Goal: Task Accomplishment & Management: Complete application form

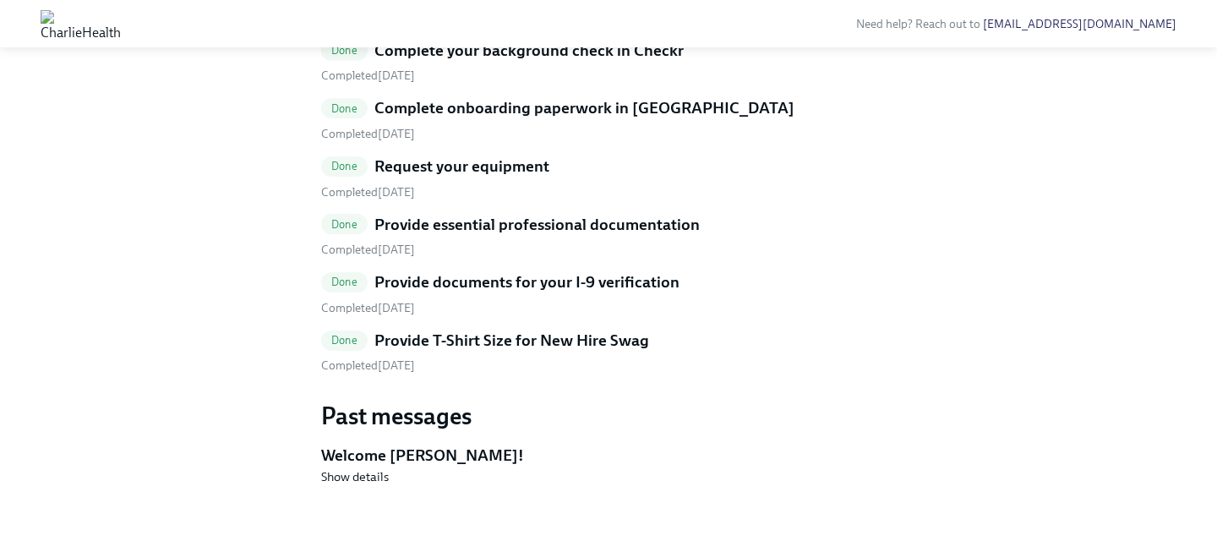
scroll to position [969, 0]
click at [614, 351] on h5 "Provide T-Shirt Size for New Hire Swag" at bounding box center [511, 340] width 275 height 22
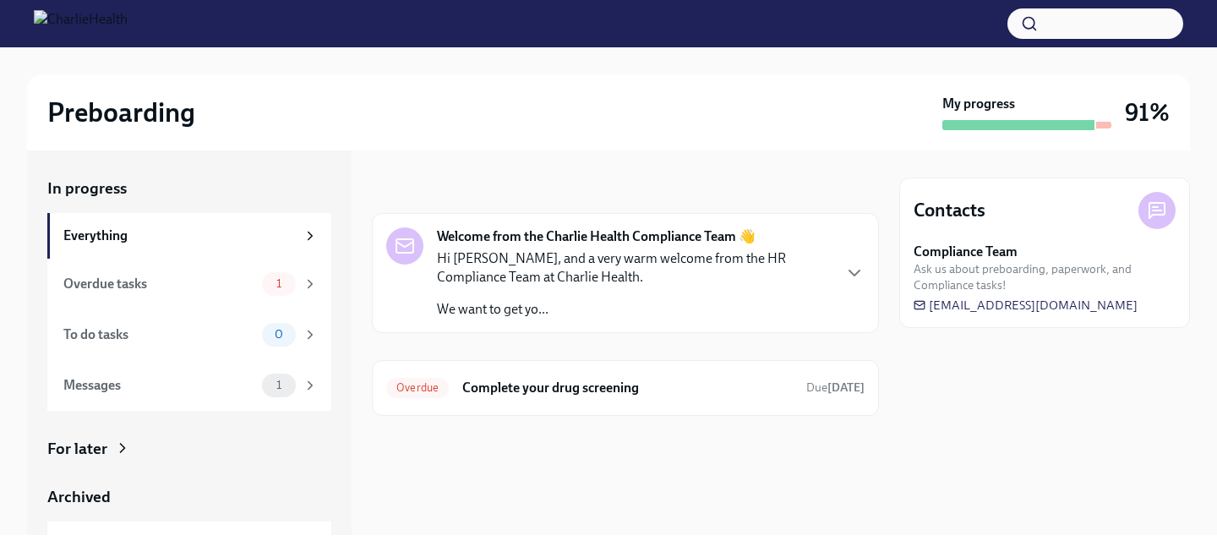
click at [237, 430] on div "In progress Everything Overdue tasks 1 To do tasks 0 Messages 1 For later Archi…" at bounding box center [189, 399] width 284 height 445
click at [211, 451] on div "For later" at bounding box center [189, 449] width 284 height 22
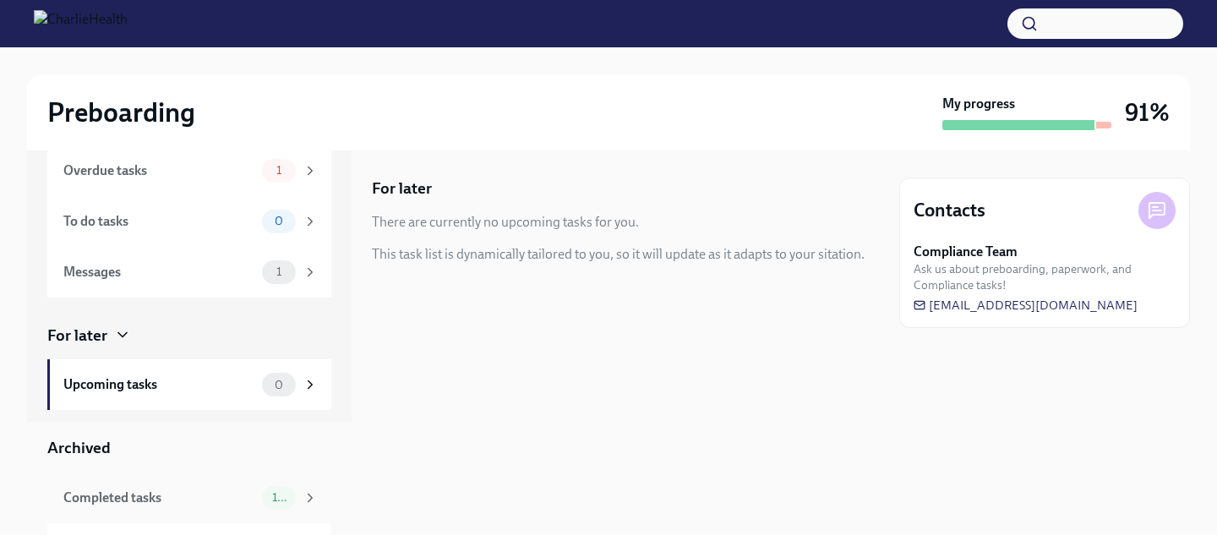
click at [223, 477] on div "Completed tasks 10" at bounding box center [189, 497] width 284 height 51
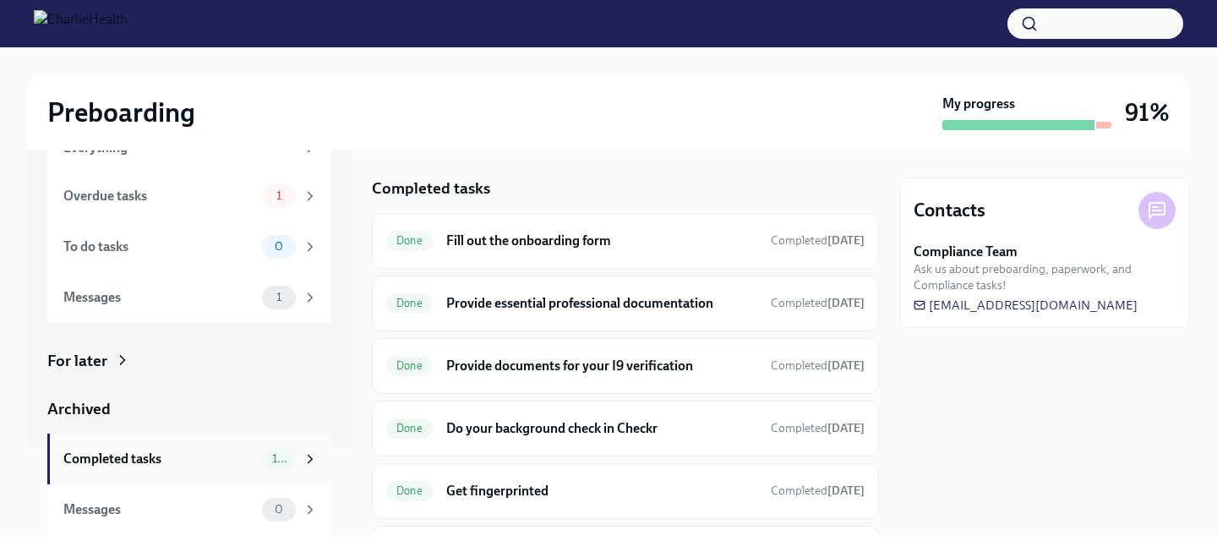
scroll to position [88, 0]
click at [501, 220] on div "Done Fill out the onboarding form Completed Jul 23rd" at bounding box center [625, 241] width 507 height 56
click at [506, 235] on h6 "Fill out the onboarding form" at bounding box center [601, 241] width 311 height 19
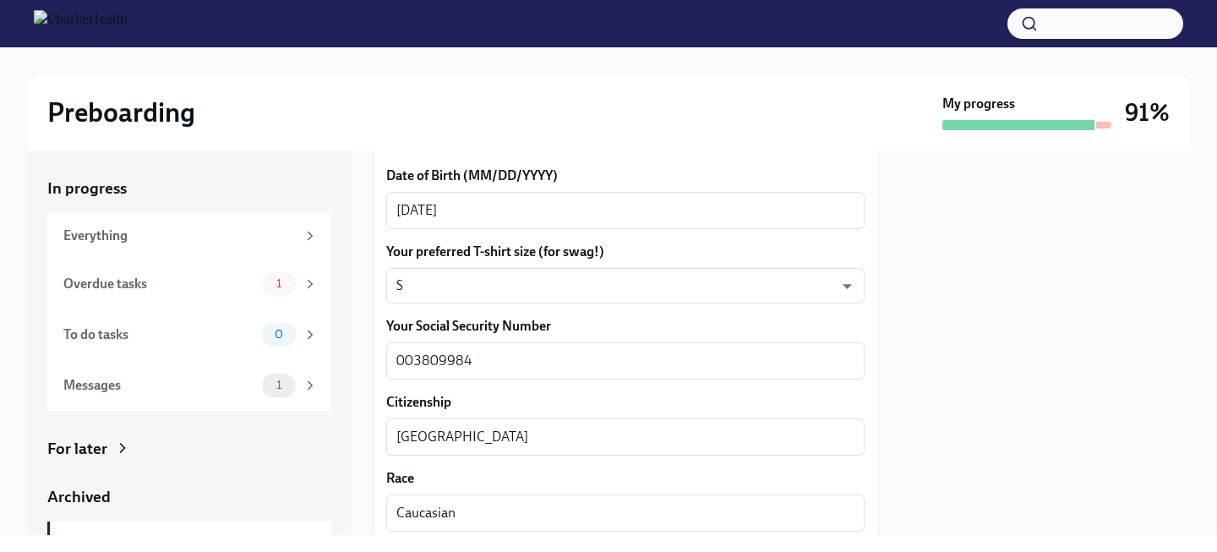
scroll to position [800, 0]
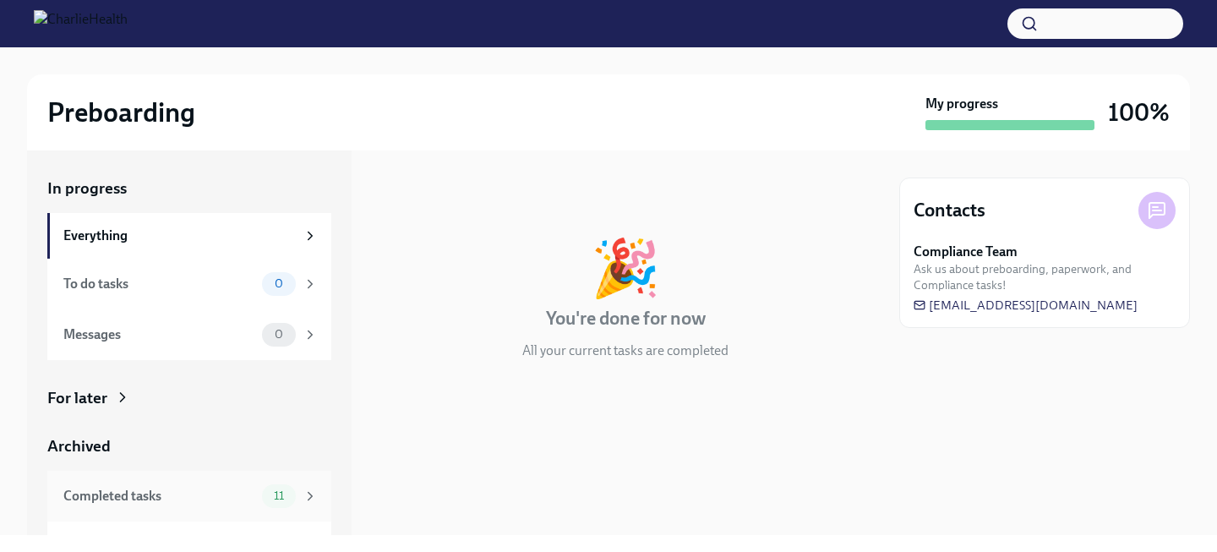
click at [310, 471] on div "Completed tasks 11" at bounding box center [189, 496] width 284 height 51
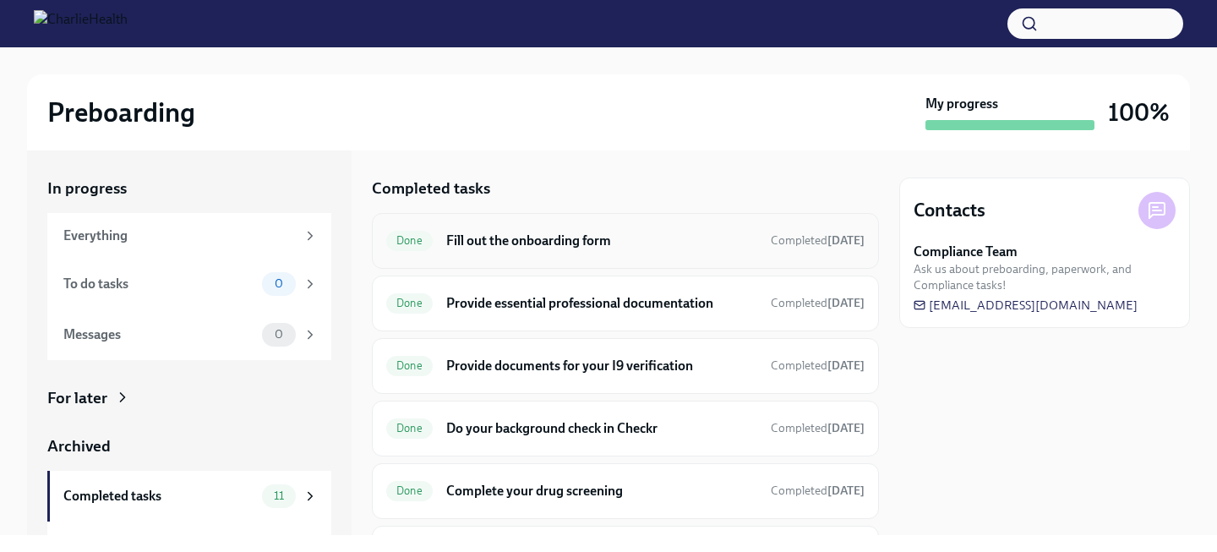
click at [587, 228] on div "Done Fill out the onboarding form Completed Aug 1st" at bounding box center [625, 240] width 478 height 27
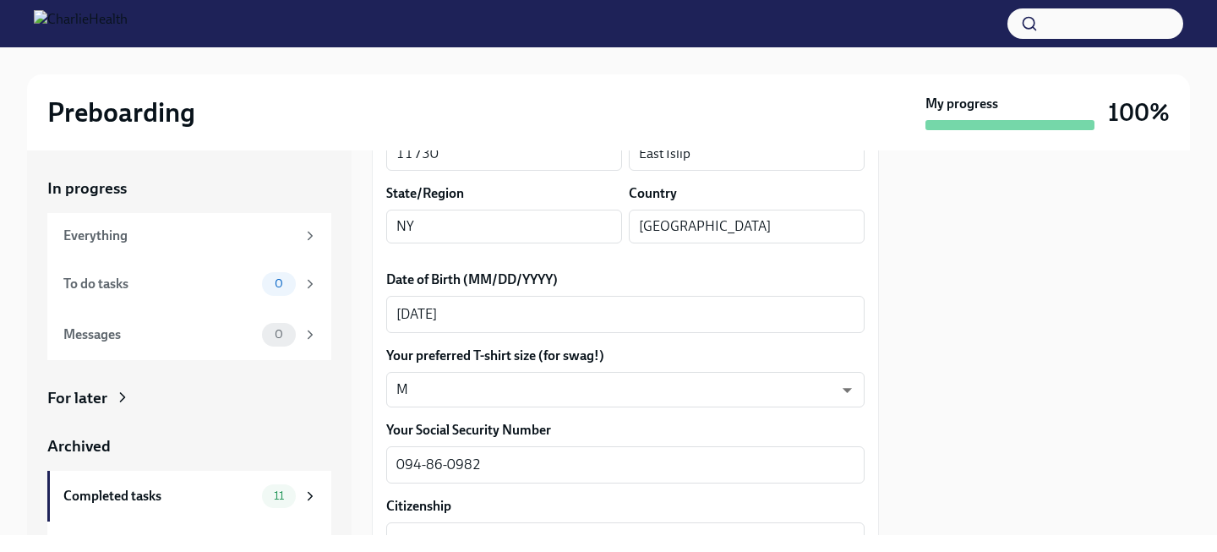
scroll to position [722, 0]
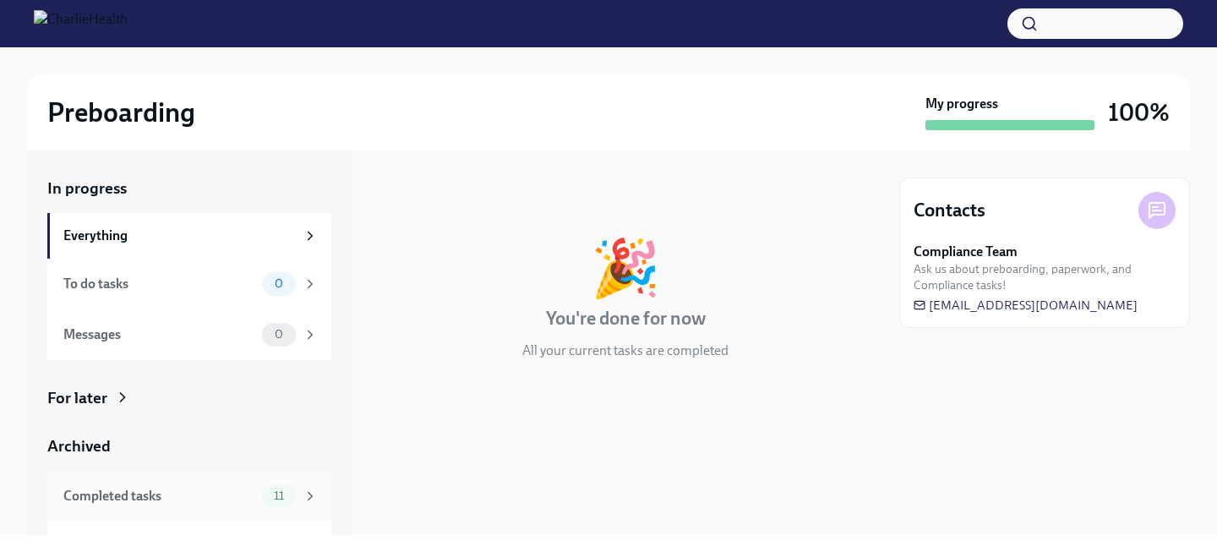
click at [243, 493] on div "Completed tasks" at bounding box center [159, 496] width 192 height 19
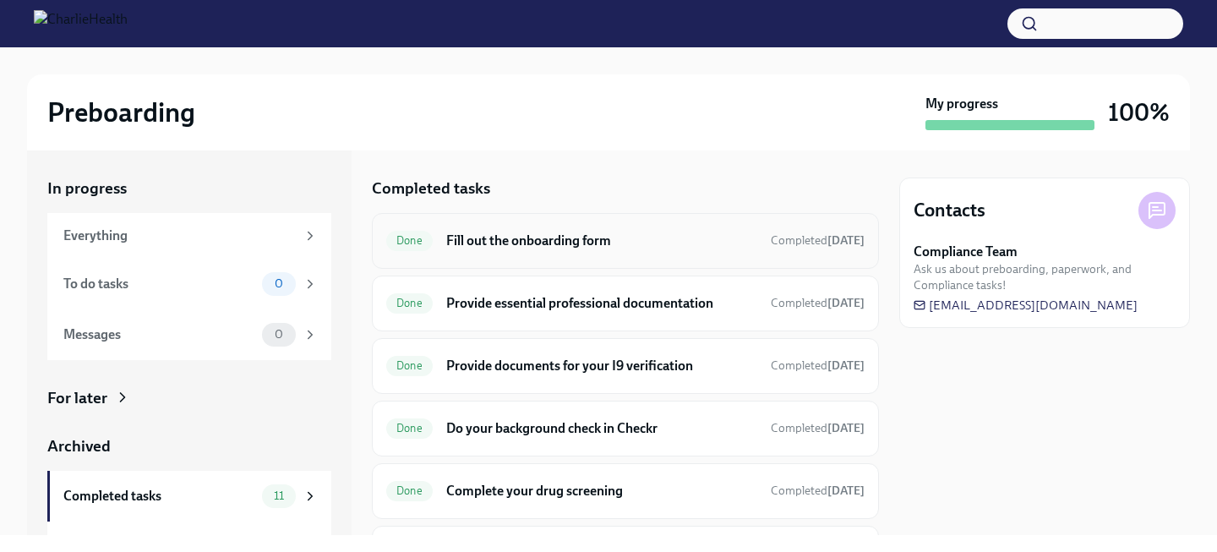
click at [527, 236] on h6 "Fill out the onboarding form" at bounding box center [601, 241] width 311 height 19
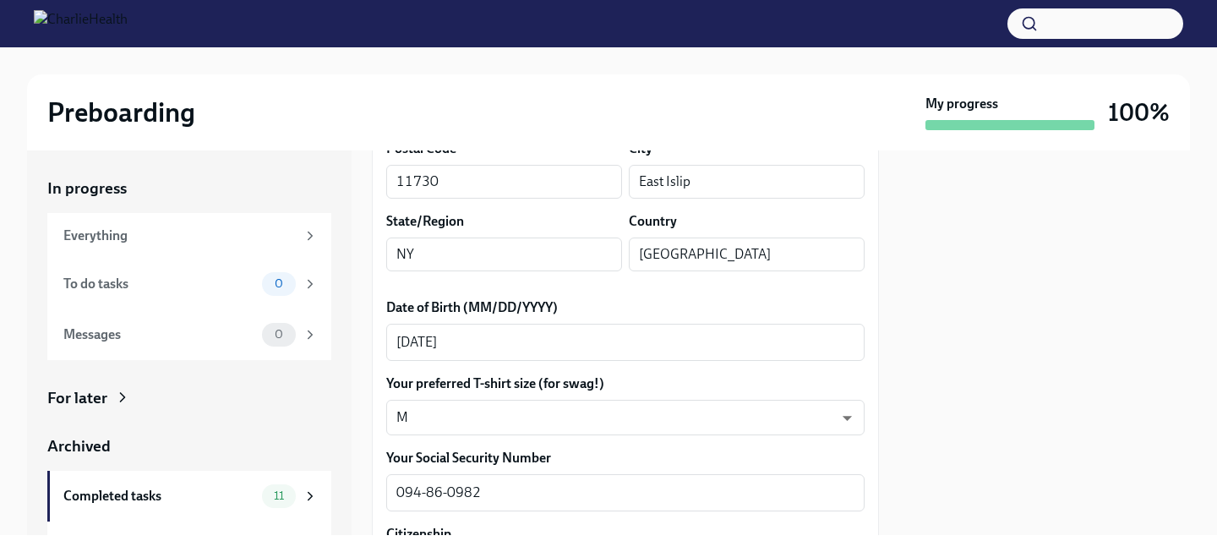
scroll to position [699, 0]
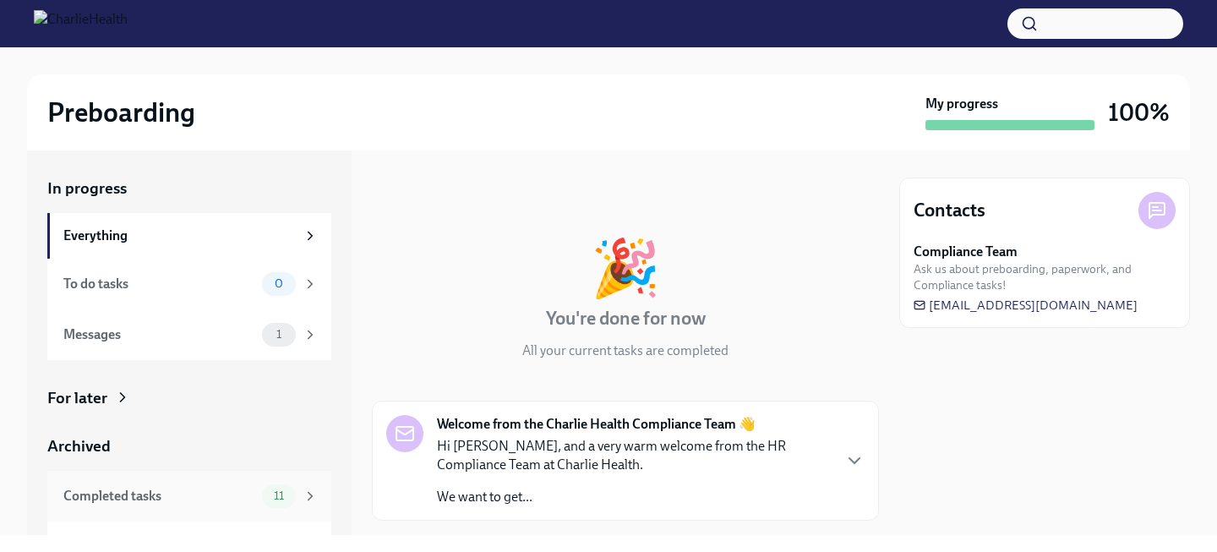
click at [200, 496] on div "Completed tasks" at bounding box center [159, 496] width 192 height 19
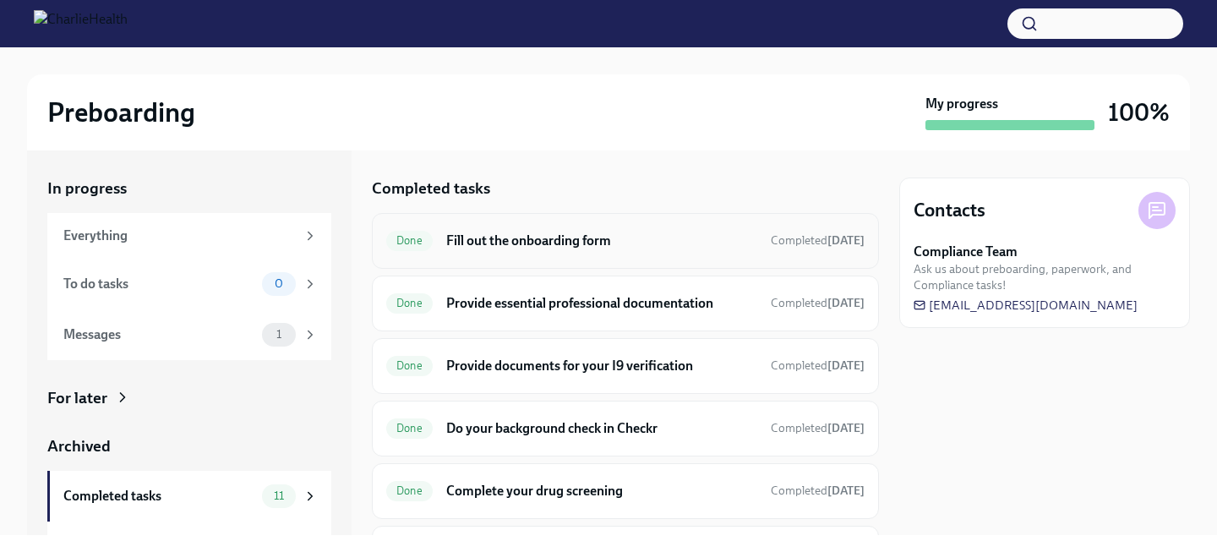
click at [528, 244] on h6 "Fill out the onboarding form" at bounding box center [601, 241] width 311 height 19
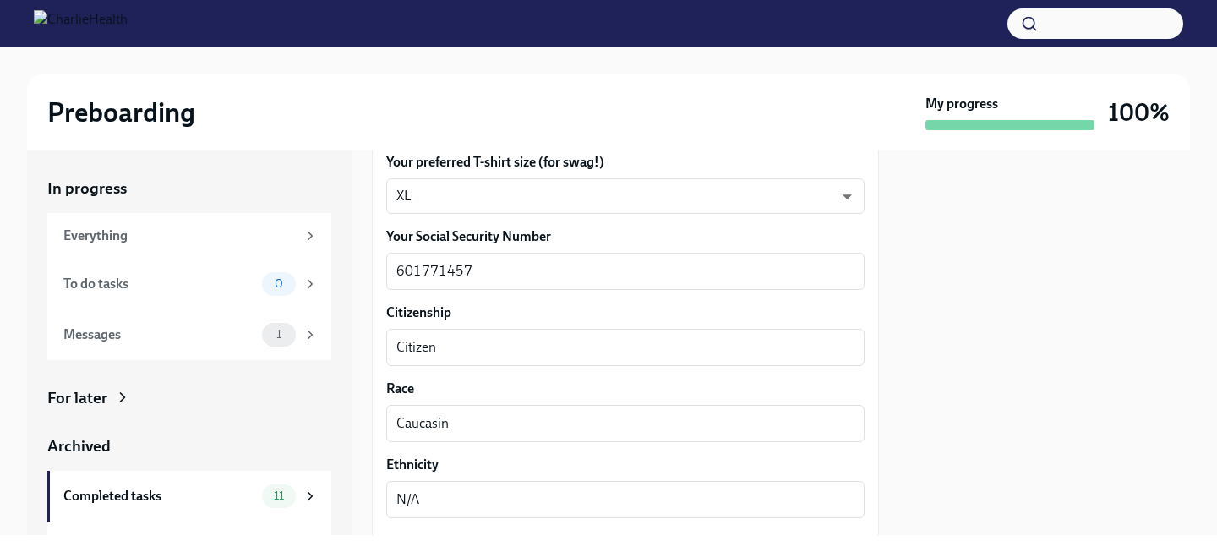
scroll to position [917, 0]
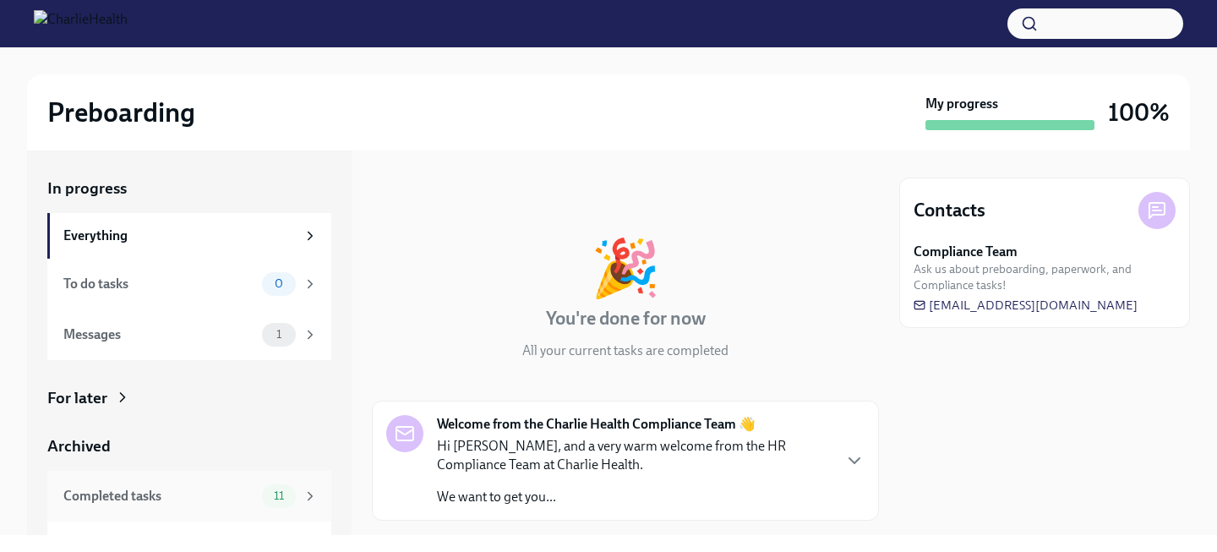
click at [257, 484] on div "Completed tasks 11" at bounding box center [190, 496] width 254 height 24
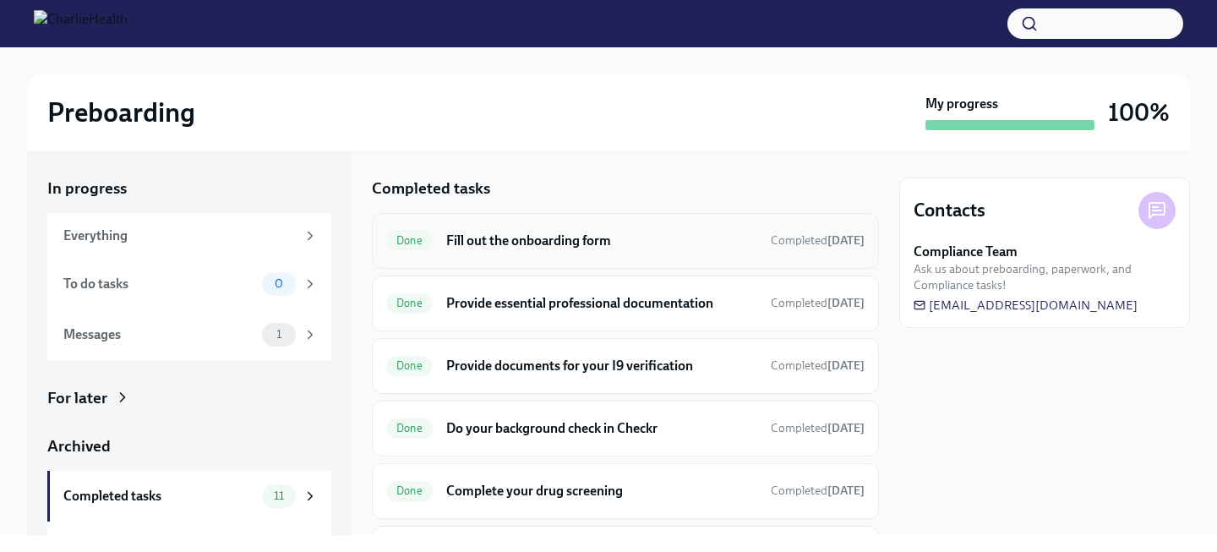
click at [476, 249] on div "Done Fill out the onboarding form Completed 11 days ago" at bounding box center [625, 240] width 478 height 27
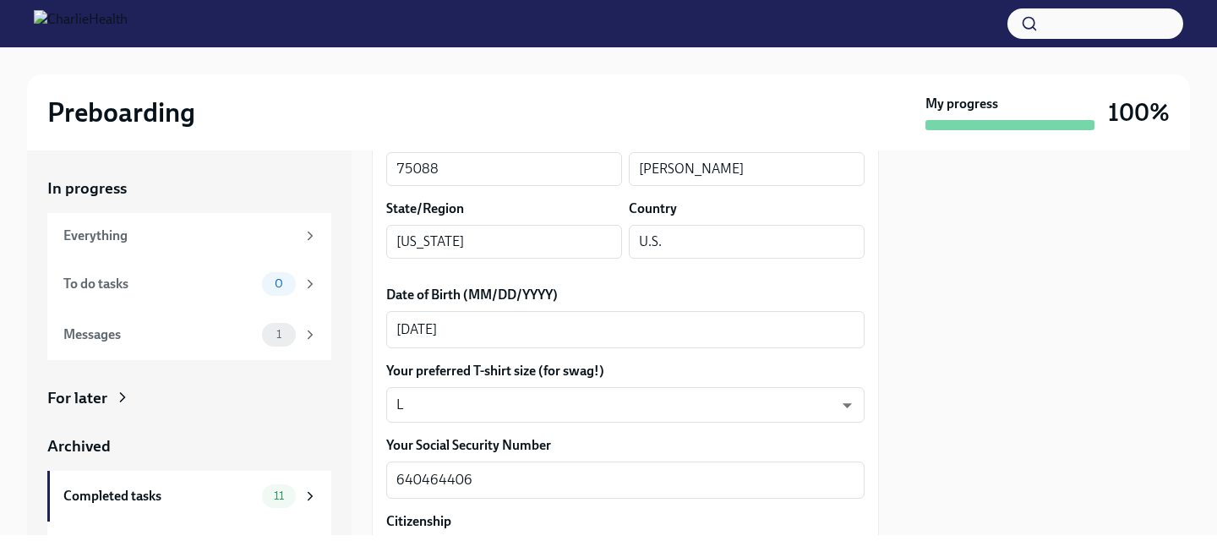
scroll to position [705, 0]
